Goal: Information Seeking & Learning: Learn about a topic

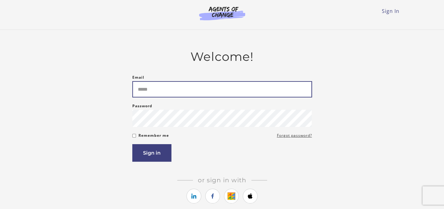
click at [188, 81] on input "Email" at bounding box center [222, 89] width 180 height 16
type input "**********"
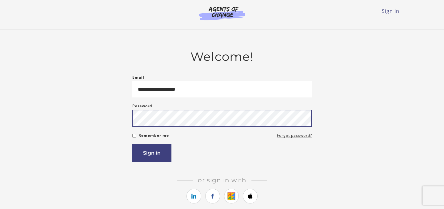
click at [132, 144] on button "Sign in" at bounding box center [151, 153] width 39 height 18
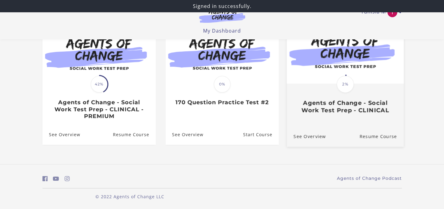
scroll to position [62, 0]
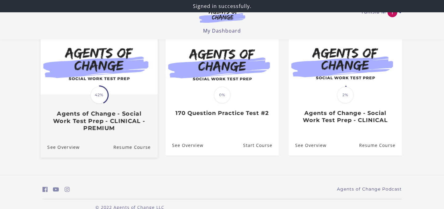
click at [107, 107] on div "Translation missing: en.liquid.partials.dashboard_course_card.progress_descript…" at bounding box center [98, 113] width 117 height 37
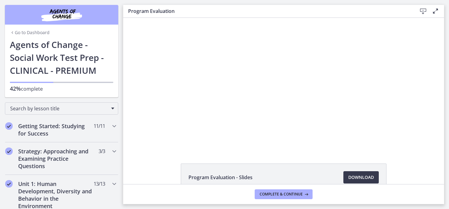
click at [223, 92] on div "Click for sound @keyframes VOLUME_SMALL_WAVE_FLASH { 0% { opacity: 0; } 33% { o…" at bounding box center [284, 84] width 234 height 132
click at [223, 91] on div at bounding box center [284, 84] width 234 height 132
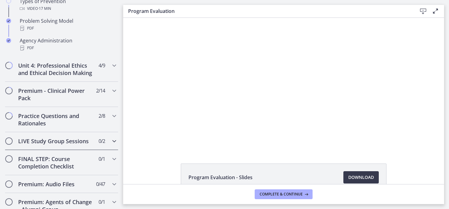
scroll to position [493, 0]
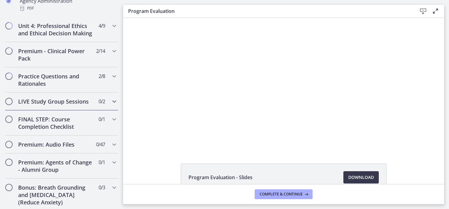
click at [84, 105] on h2 "LIVE Study Group Sessions" at bounding box center [55, 101] width 75 height 7
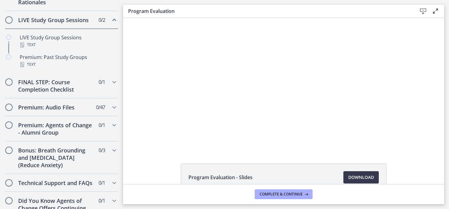
scroll to position [338, 0]
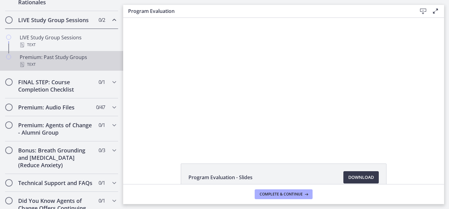
click at [61, 61] on div "Premium: Past Study Groups Text" at bounding box center [68, 61] width 96 height 15
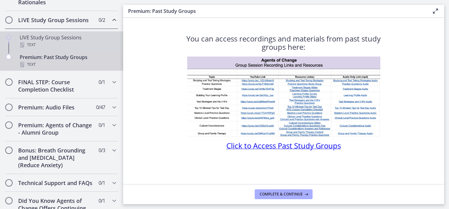
click at [63, 46] on div "LIVE Study Group Sessions Text" at bounding box center [68, 41] width 96 height 15
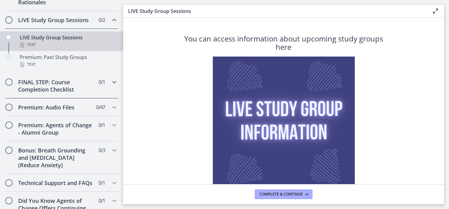
click at [58, 93] on h2 "FINAL STEP: Course Completion Checklist" at bounding box center [55, 85] width 75 height 15
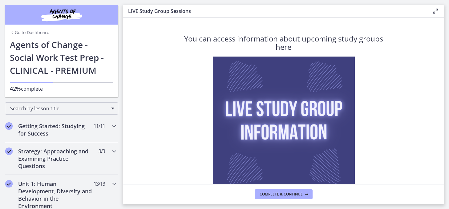
click at [70, 128] on h2 "Getting Started: Studying for Success" at bounding box center [55, 130] width 75 height 15
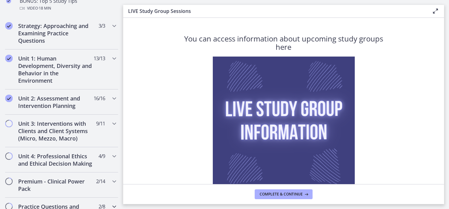
scroll to position [462, 0]
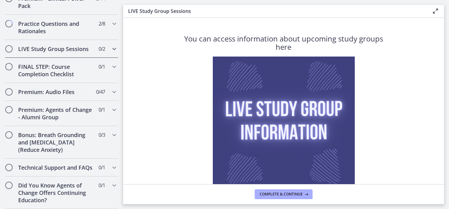
click at [72, 53] on h2 "LIVE Study Group Sessions" at bounding box center [55, 48] width 75 height 7
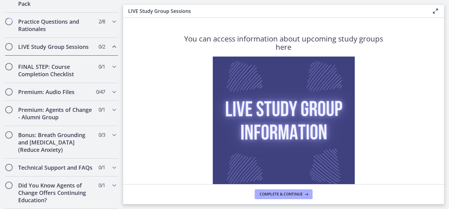
scroll to position [310, 0]
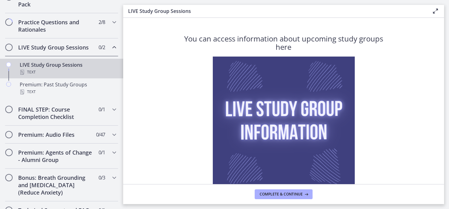
click at [54, 72] on div "LIVE Study Group Sessions Text" at bounding box center [68, 68] width 96 height 15
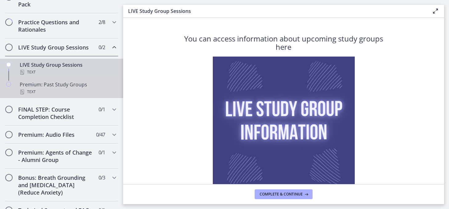
click at [34, 93] on div "Premium: Past Study Groups Text" at bounding box center [68, 88] width 96 height 15
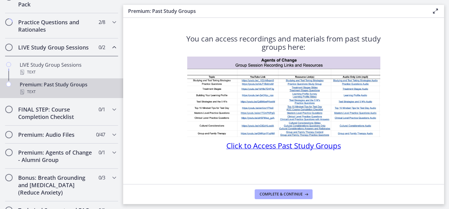
click at [248, 81] on img at bounding box center [283, 97] width 193 height 81
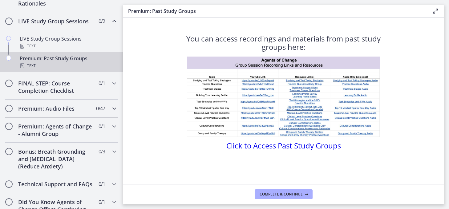
scroll to position [365, 0]
